Goal: Information Seeking & Learning: Learn about a topic

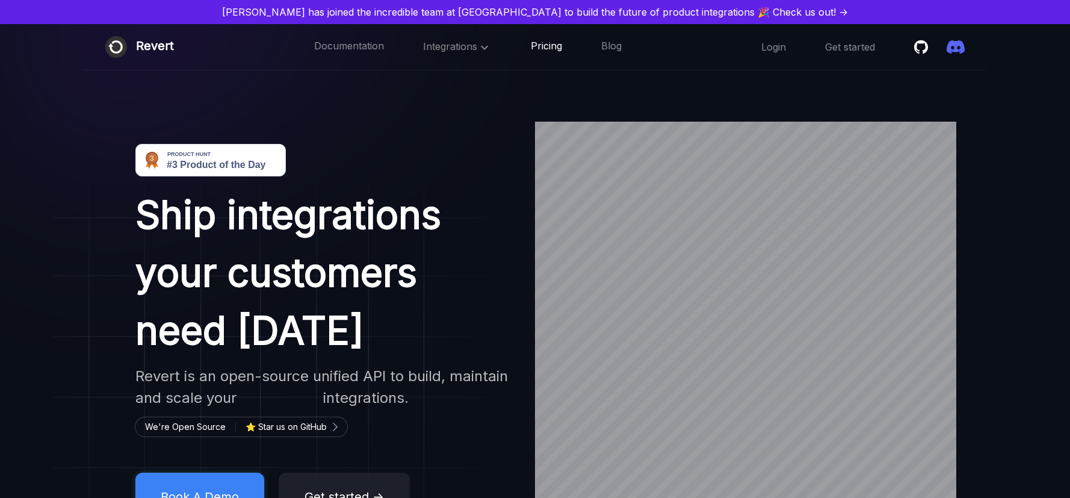
click at [554, 53] on link "Pricing" at bounding box center [546, 47] width 31 height 16
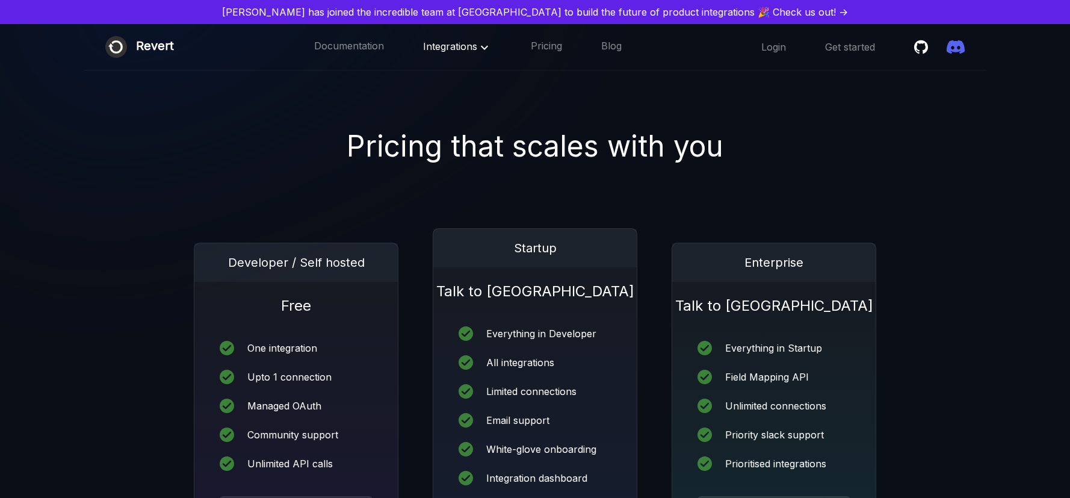
click at [477, 45] on icon at bounding box center [484, 47] width 14 height 14
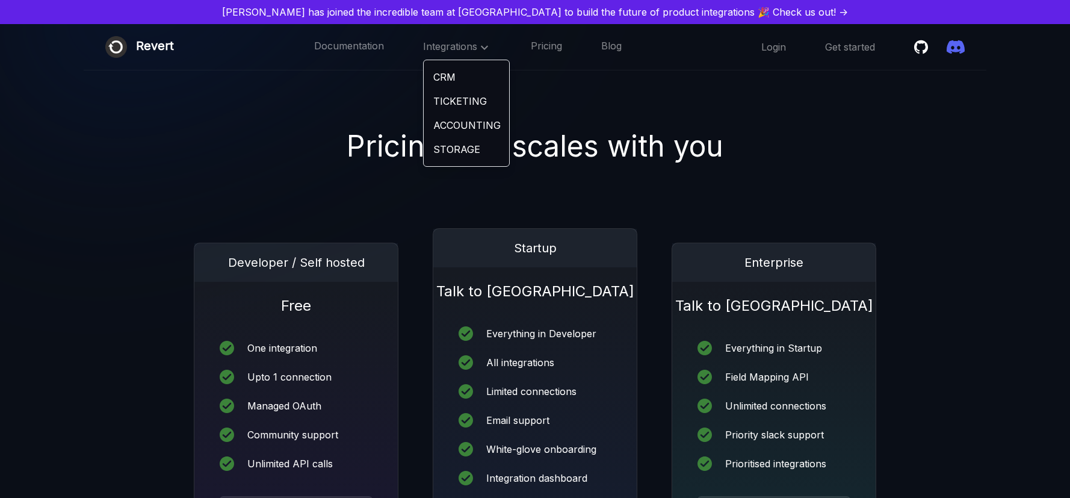
click at [473, 129] on link "ACCOUNTING" at bounding box center [466, 125] width 85 height 24
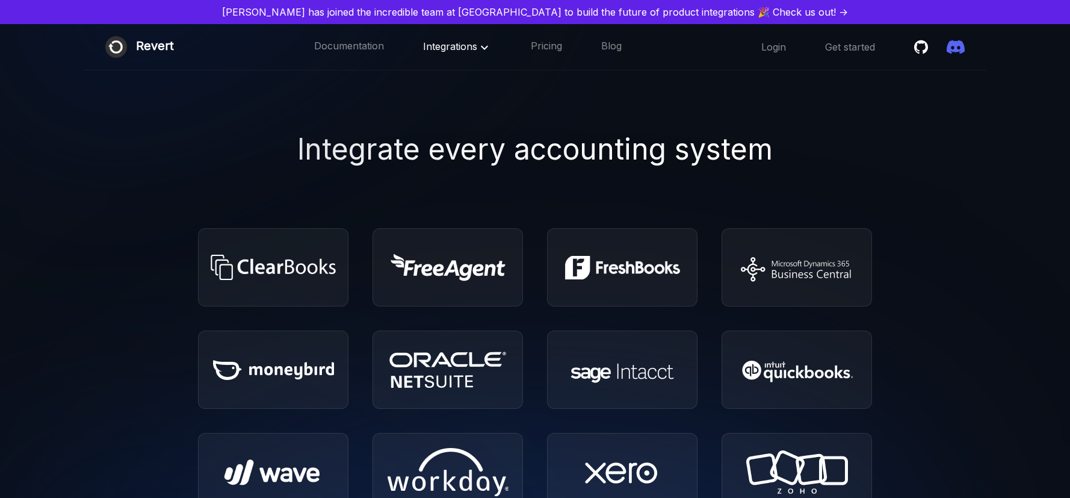
click at [448, 46] on span "Integrations" at bounding box center [457, 46] width 69 height 12
click at [472, 144] on link "STORAGE" at bounding box center [466, 149] width 85 height 24
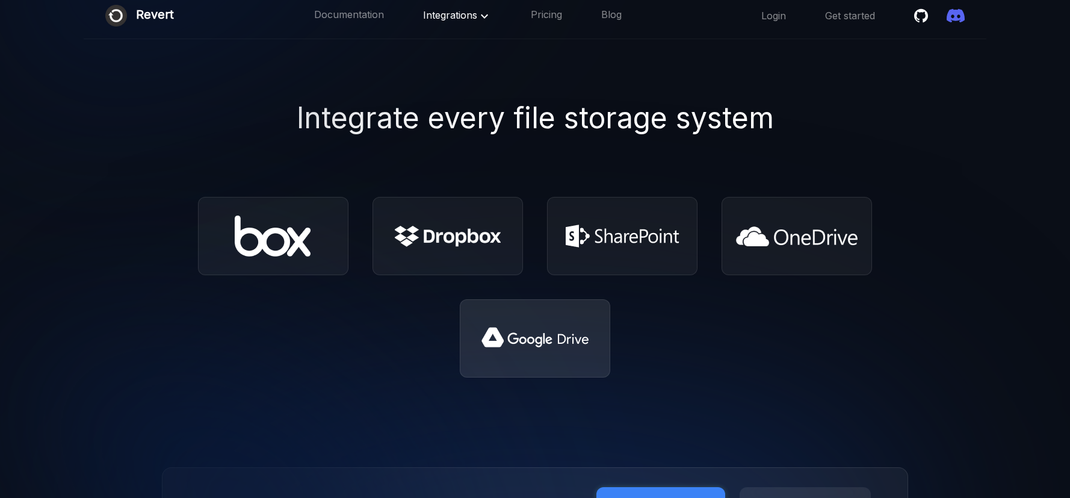
scroll to position [36, 0]
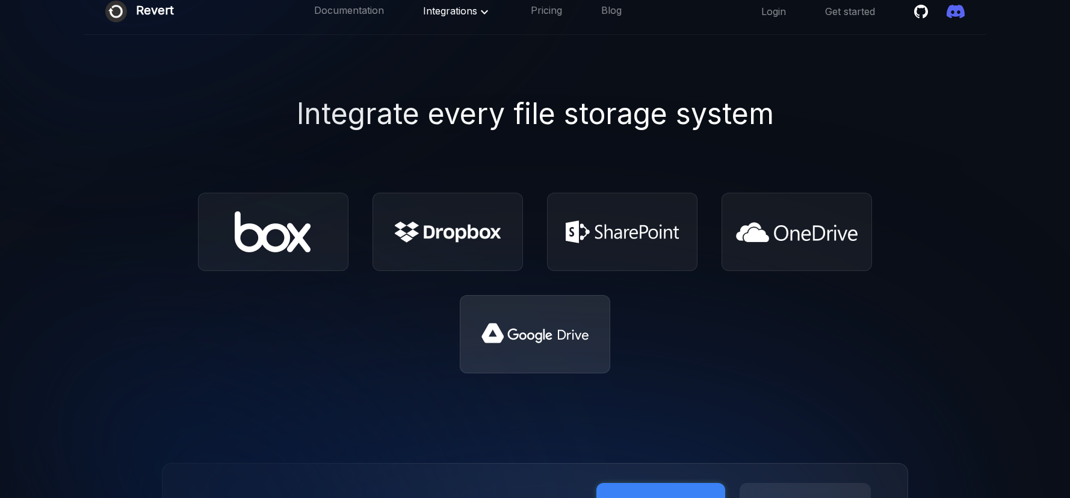
click at [499, 338] on img at bounding box center [535, 334] width 111 height 26
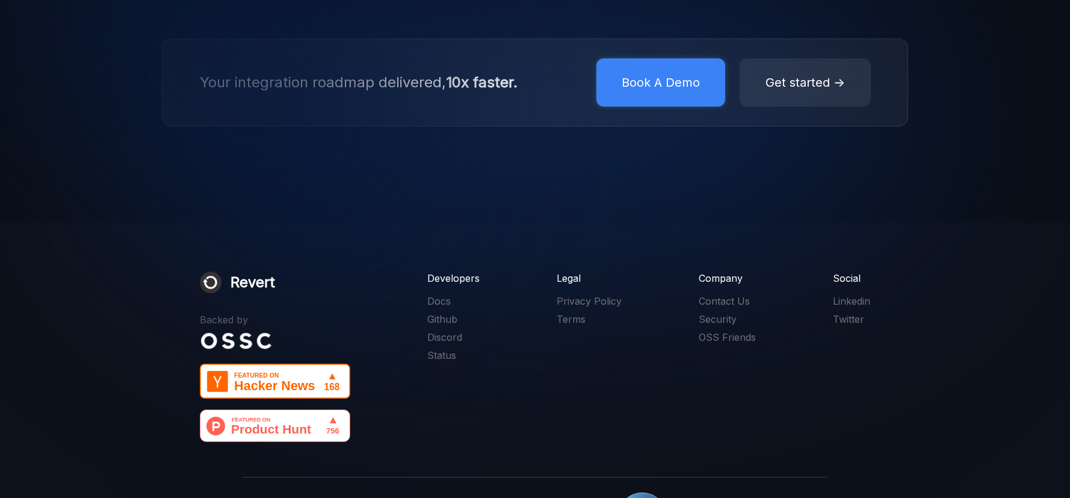
scroll to position [462, 0]
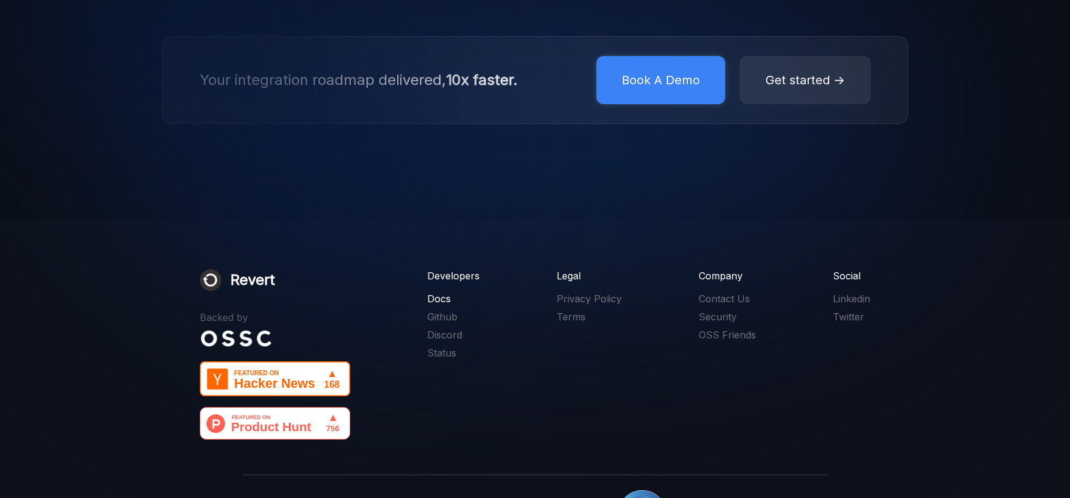
click at [450, 303] on link "Docs" at bounding box center [453, 298] width 52 height 13
